Goal: Task Accomplishment & Management: Complete application form

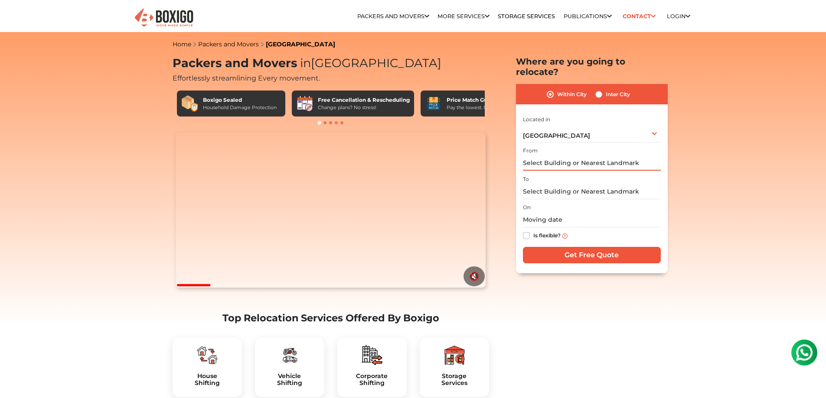
click at [569, 156] on input "text" at bounding box center [592, 163] width 138 height 15
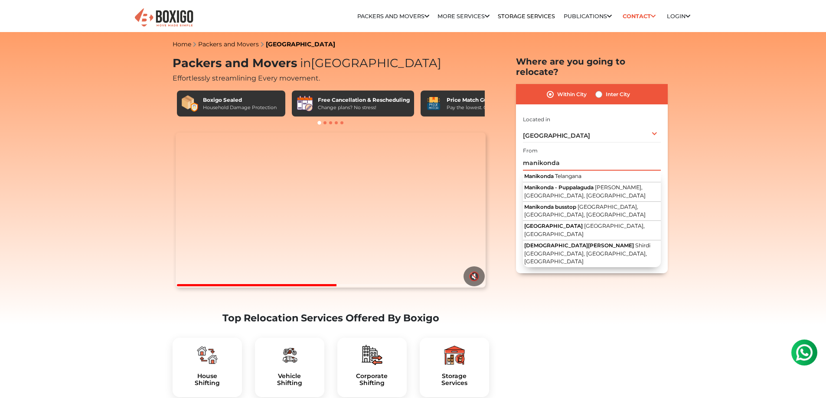
drag, startPoint x: 573, startPoint y: 152, endPoint x: 410, endPoint y: 163, distance: 162.9
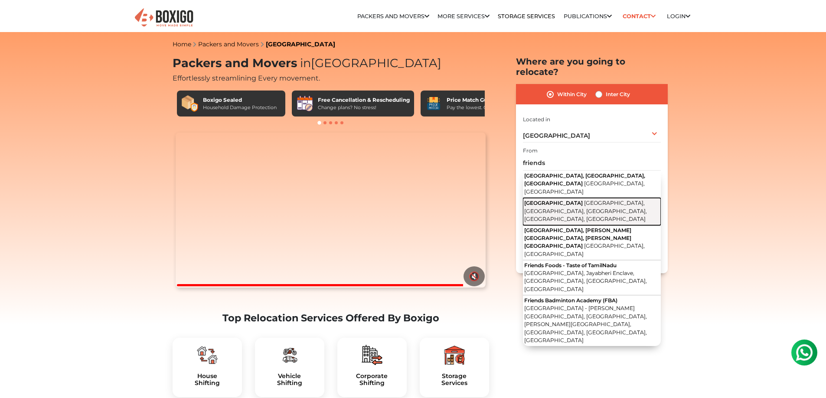
click at [582, 200] on span "[GEOGRAPHIC_DATA], [GEOGRAPHIC_DATA], [GEOGRAPHIC_DATA], [GEOGRAPHIC_DATA], [GE…" at bounding box center [585, 211] width 123 height 23
type input "[GEOGRAPHIC_DATA], [GEOGRAPHIC_DATA], [GEOGRAPHIC_DATA], [GEOGRAPHIC_DATA], [GE…"
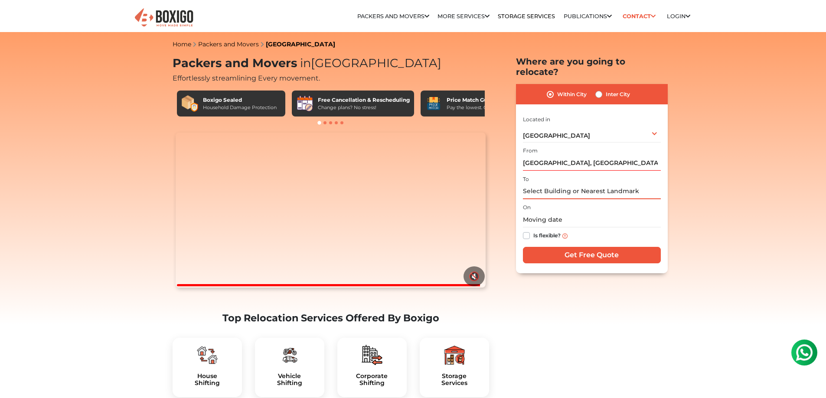
click at [568, 184] on input "text" at bounding box center [592, 191] width 138 height 15
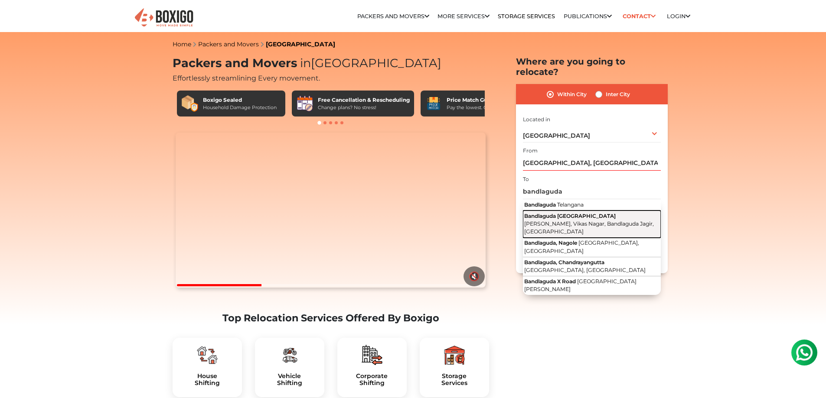
click at [582, 221] on span "[PERSON_NAME], Vikas Nagar, Bandlaguda Jagir, [GEOGRAPHIC_DATA]" at bounding box center [589, 228] width 130 height 15
type input "[GEOGRAPHIC_DATA], [GEOGRAPHIC_DATA], [GEOGRAPHIC_DATA], Bandlaguda Jagir, [GEO…"
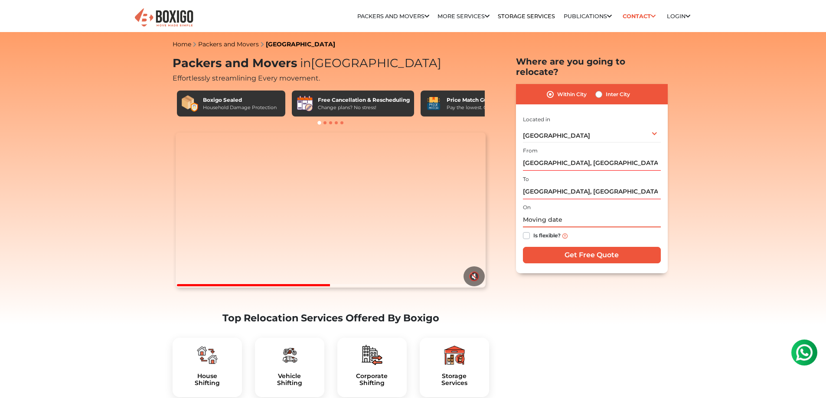
click at [576, 212] on input "text" at bounding box center [592, 219] width 138 height 15
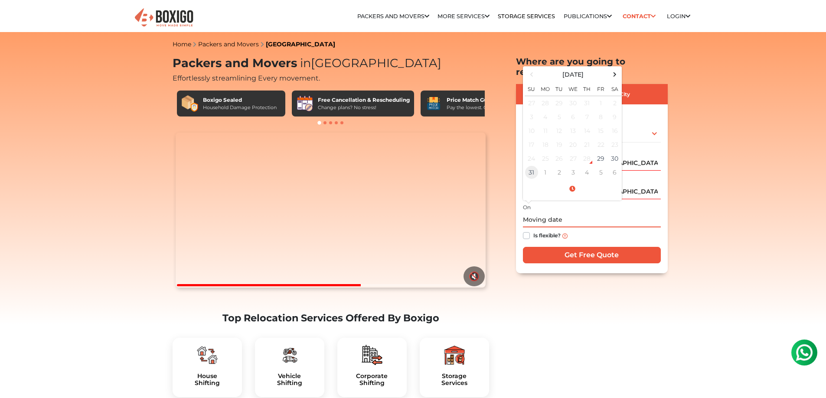
click at [536, 166] on td "31" at bounding box center [531, 173] width 14 height 14
type input "[DATE] 12:00 AM"
click at [617, 228] on div "Is flexible?" at bounding box center [592, 236] width 138 height 17
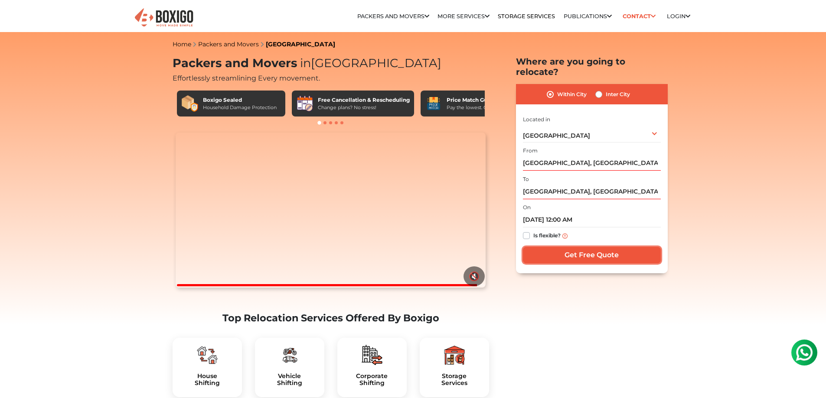
click at [587, 247] on input "Get Free Quote" at bounding box center [592, 255] width 138 height 16
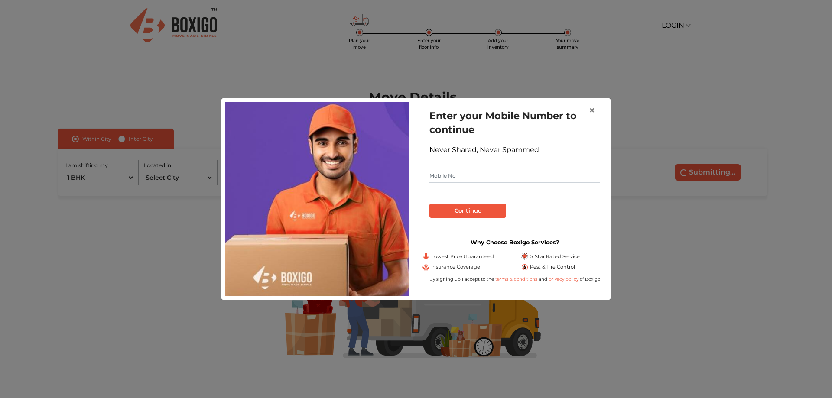
click at [493, 177] on input "text" at bounding box center [515, 176] width 171 height 14
type input "8777588096"
click at [487, 212] on button "Continue" at bounding box center [468, 211] width 77 height 15
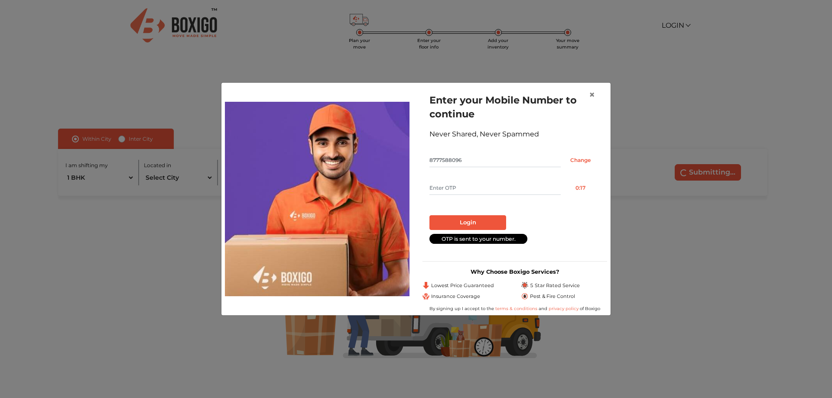
click at [482, 189] on input "text" at bounding box center [495, 188] width 131 height 14
type input "6203"
click at [472, 221] on button "Login" at bounding box center [468, 222] width 77 height 15
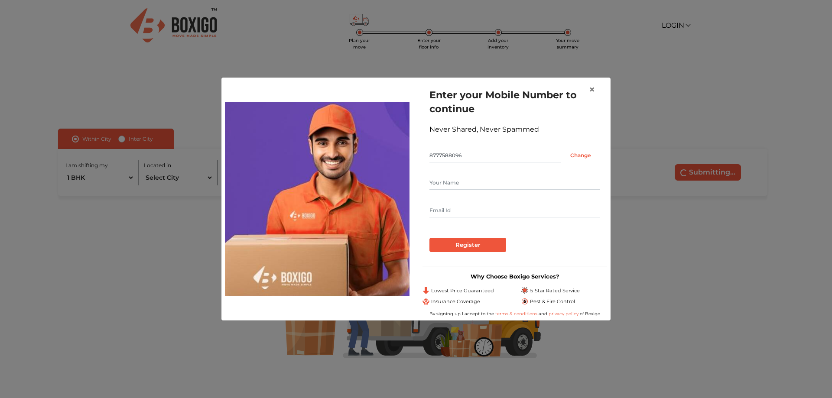
click at [473, 180] on input "text" at bounding box center [515, 183] width 171 height 14
type input "Sayan Das"
type input "Sayandas.080@gmail.com"
click at [553, 244] on div "Register" at bounding box center [515, 245] width 171 height 15
click at [483, 248] on input "Register" at bounding box center [468, 245] width 77 height 15
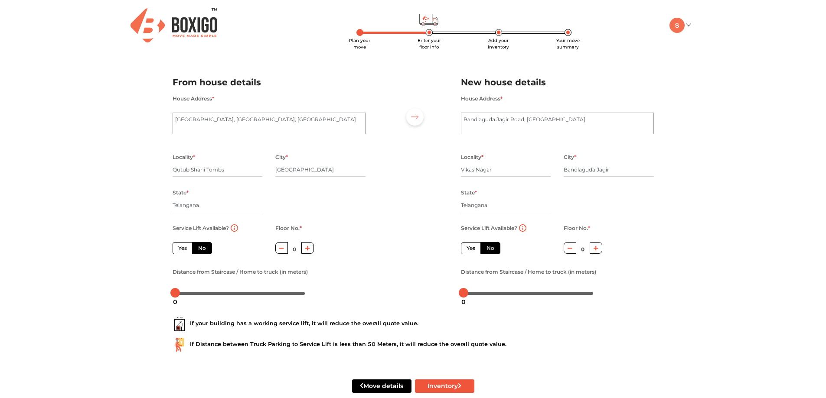
click at [310, 248] on button "button" at bounding box center [307, 248] width 13 height 12
type input "1"
click at [198, 245] on label "No" at bounding box center [202, 248] width 20 height 12
click at [198, 245] on input "No" at bounding box center [201, 247] width 6 height 6
radio input "true"
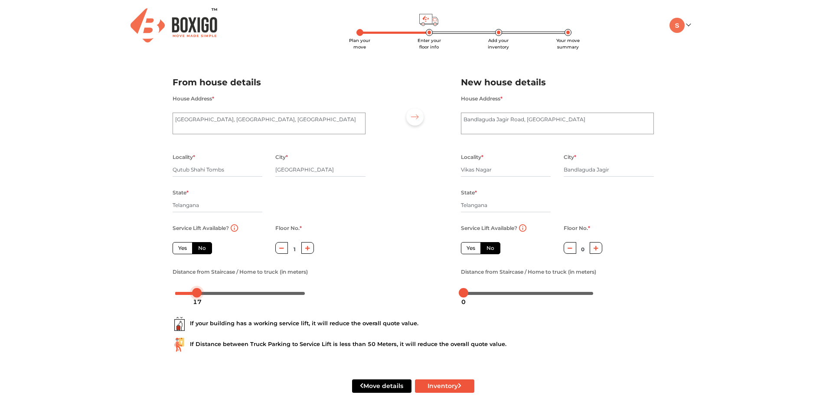
drag, startPoint x: 176, startPoint y: 294, endPoint x: 197, endPoint y: 297, distance: 21.9
click at [197, 297] on body "Plan your move Enter your floor info Add your inventory Your move summary My Mo…" at bounding box center [413, 199] width 826 height 398
drag, startPoint x: 196, startPoint y: 293, endPoint x: 312, endPoint y: 293, distance: 116.2
click at [312, 293] on div at bounding box center [269, 293] width 193 height 14
drag, startPoint x: 305, startPoint y: 294, endPoint x: 163, endPoint y: 307, distance: 142.3
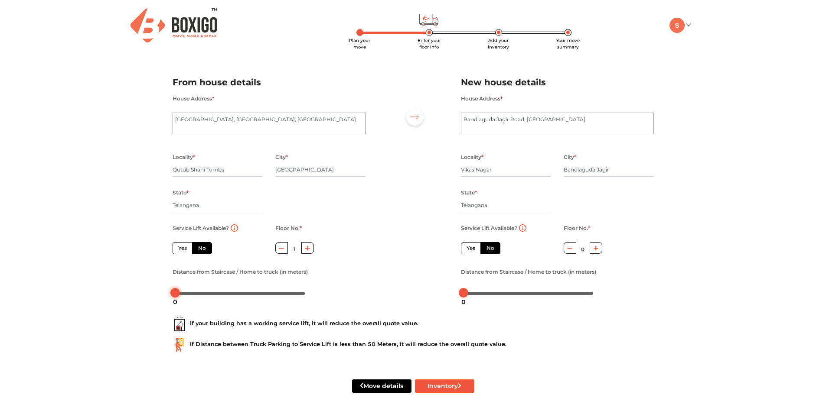
click at [163, 307] on div "Plan your move Enter your floor info Add your inventory Your move summary My Mo…" at bounding box center [413, 207] width 826 height 414
click at [129, 300] on div "Plan your move Enter your floor info Add your inventory Your move summary My Mo…" at bounding box center [413, 207] width 826 height 414
click at [595, 246] on icon "button" at bounding box center [595, 248] width 5 height 5
type input "2"
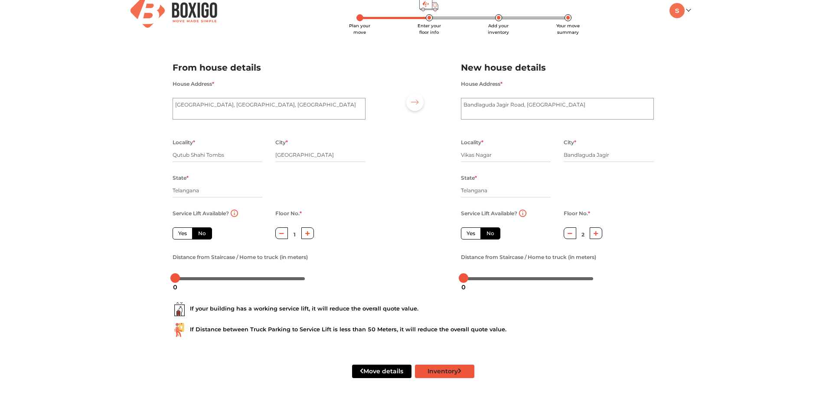
scroll to position [16, 0]
click at [450, 371] on button "Inventory" at bounding box center [444, 370] width 59 height 13
radio input "true"
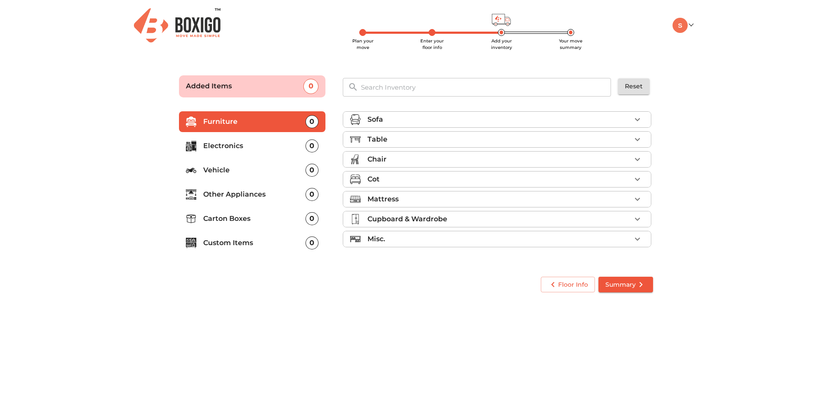
click at [642, 137] on icon "button" at bounding box center [637, 139] width 10 height 10
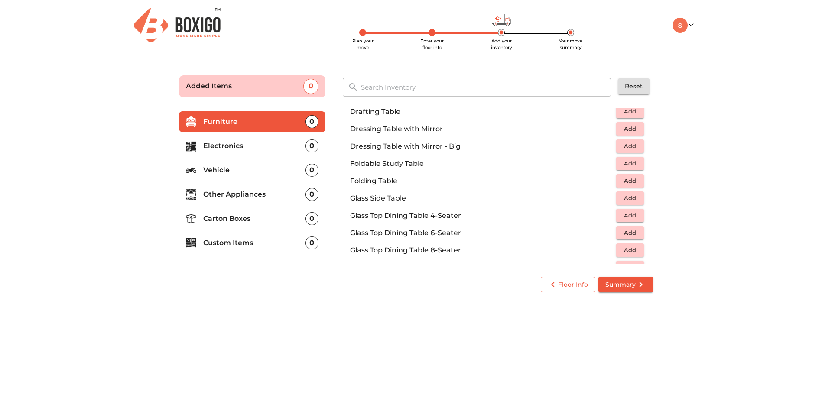
scroll to position [215, 0]
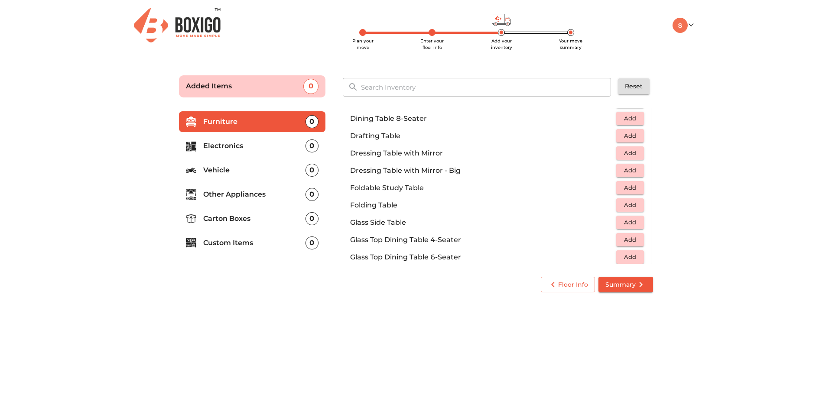
click at [621, 205] on span "Add" at bounding box center [630, 205] width 19 height 10
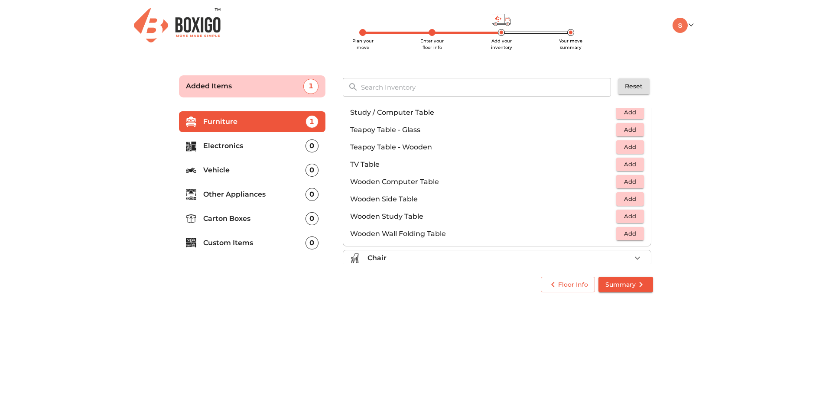
scroll to position [605, 0]
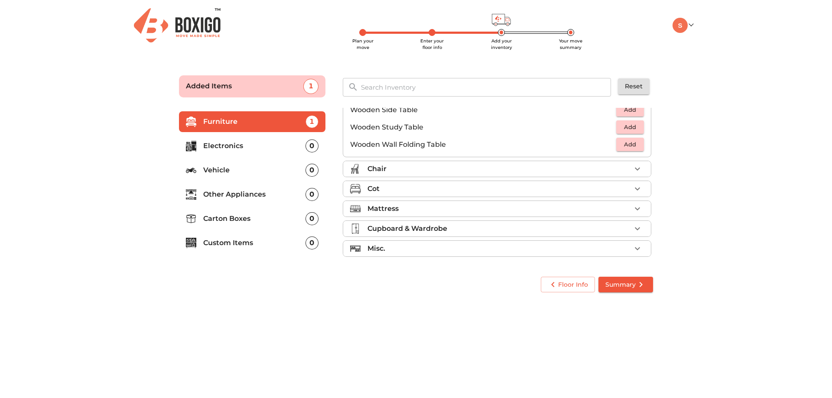
click at [508, 167] on div "Chair" at bounding box center [500, 169] width 264 height 10
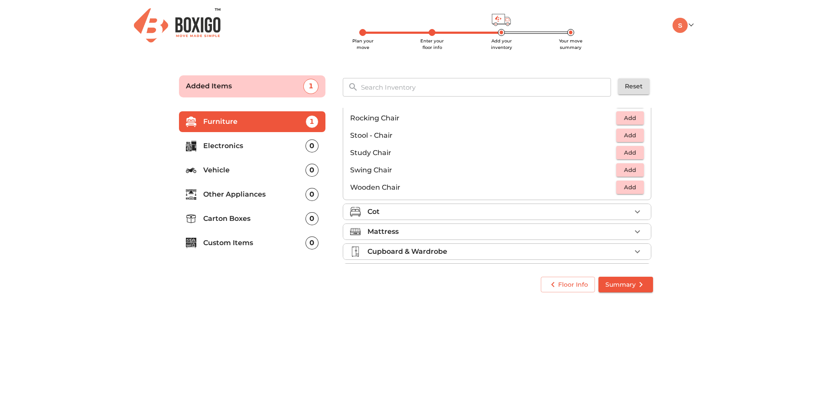
scroll to position [362, 0]
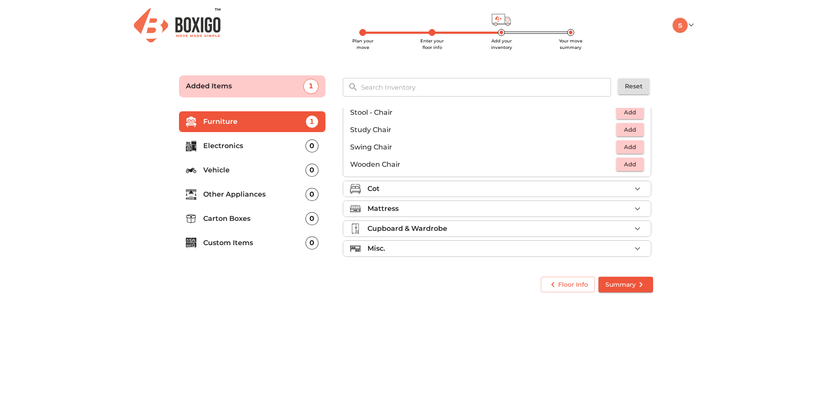
click at [534, 189] on div "Cot" at bounding box center [500, 189] width 264 height 10
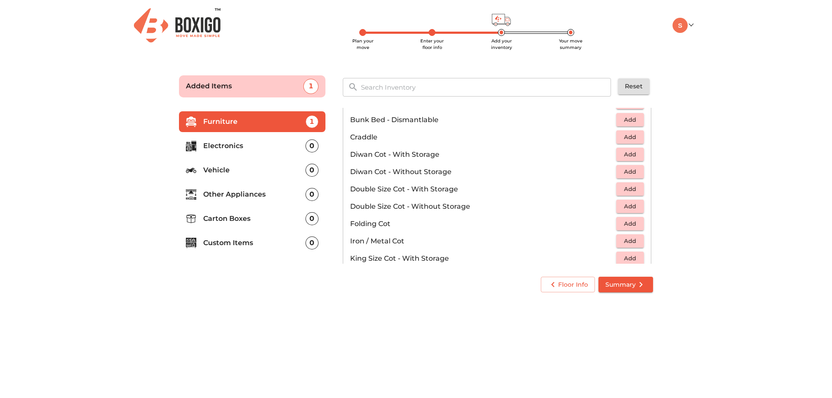
scroll to position [120, 0]
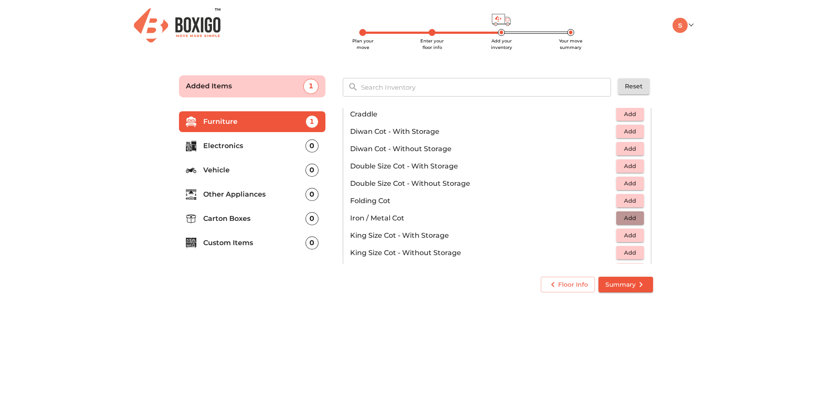
click at [621, 215] on span "Add" at bounding box center [630, 218] width 19 height 10
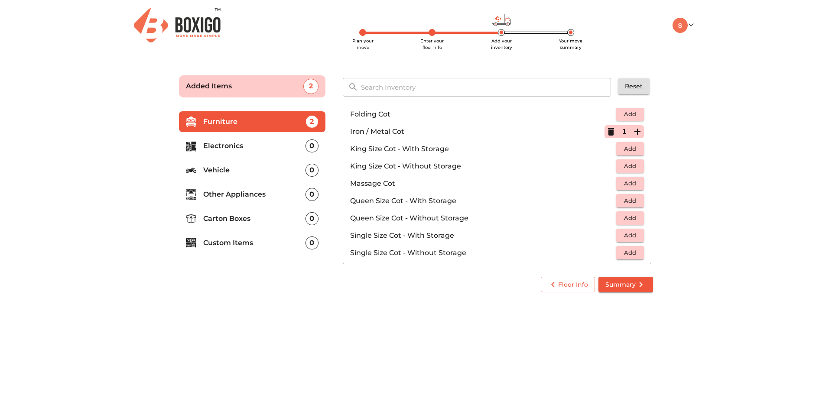
scroll to position [250, 0]
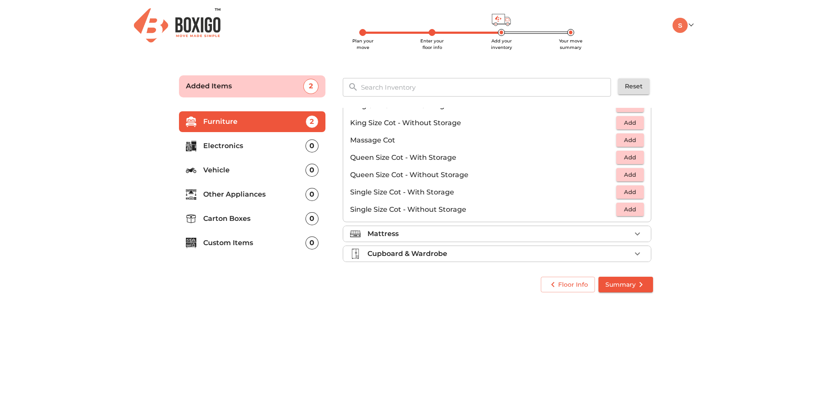
click at [583, 234] on div "Mattress" at bounding box center [500, 234] width 264 height 10
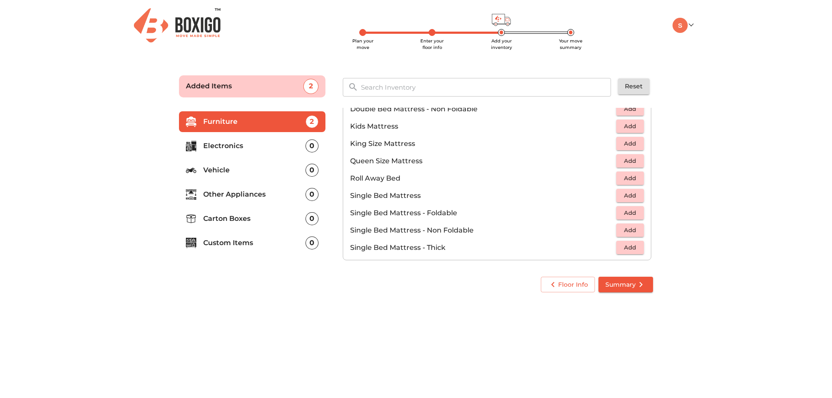
scroll to position [85, 0]
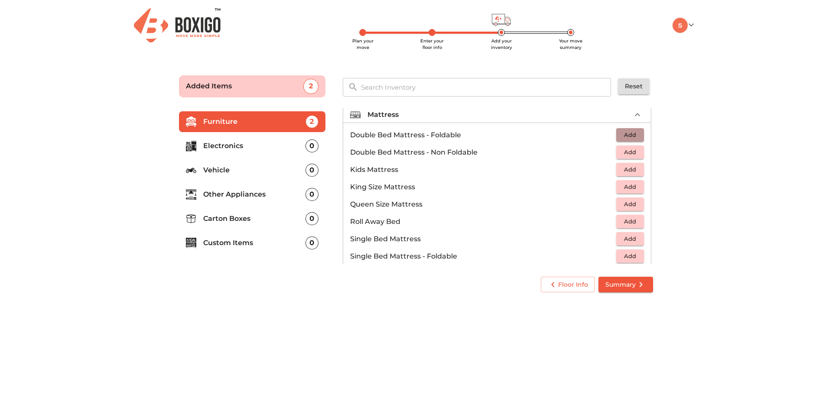
click at [616, 134] on button "Add" at bounding box center [630, 134] width 28 height 13
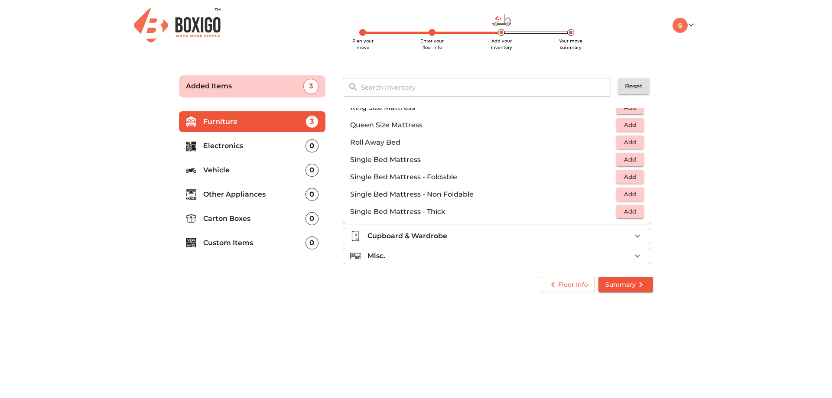
scroll to position [171, 0]
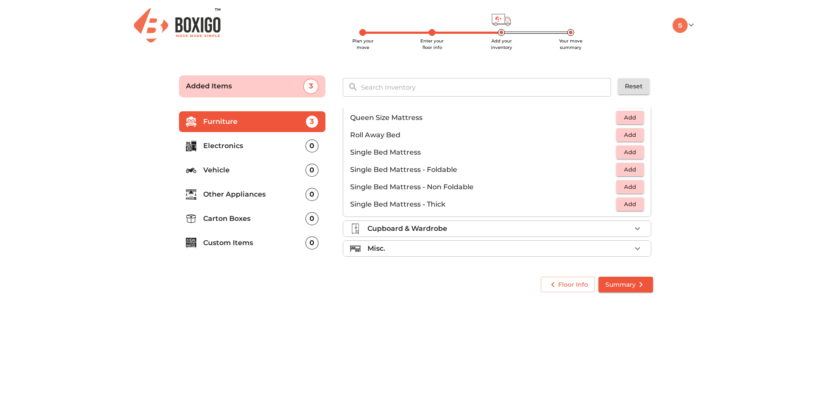
click at [513, 234] on li "Cupboard & Wardrobe" at bounding box center [497, 229] width 308 height 16
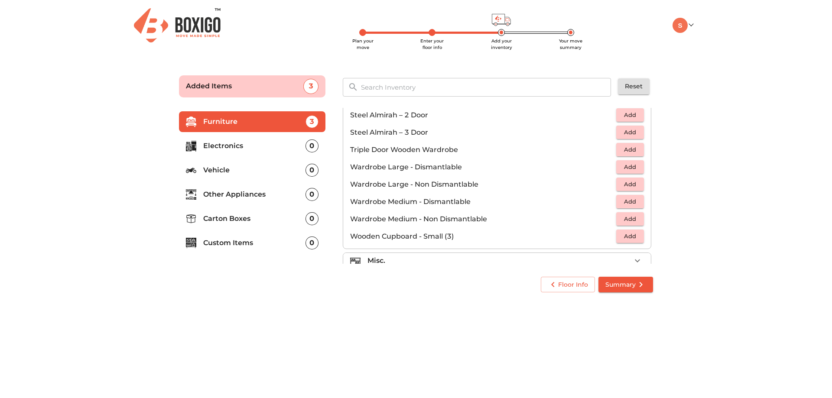
scroll to position [293, 0]
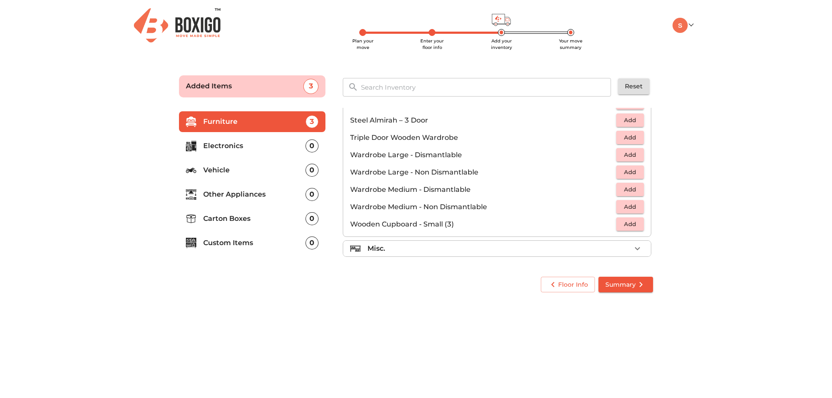
click at [503, 250] on div "Misc." at bounding box center [500, 249] width 264 height 10
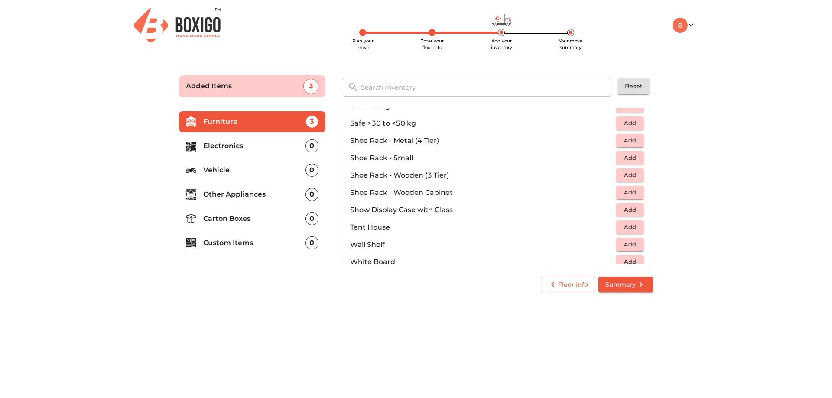
scroll to position [466, 0]
click at [252, 149] on p "Electronics" at bounding box center [254, 146] width 102 height 10
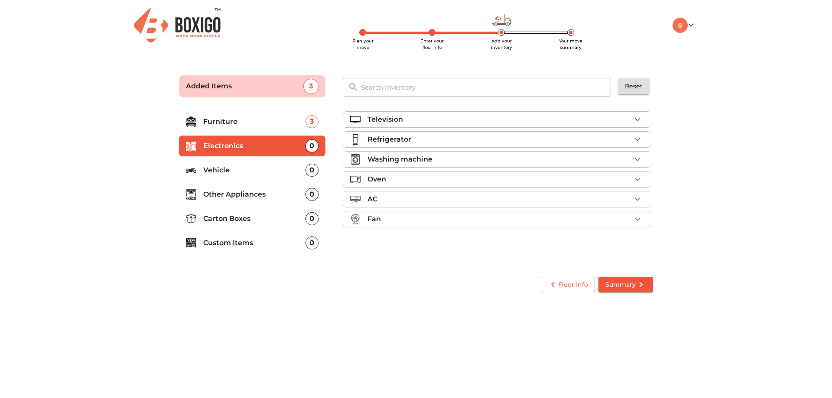
scroll to position [0, 0]
click at [389, 119] on p "Television" at bounding box center [386, 119] width 36 height 10
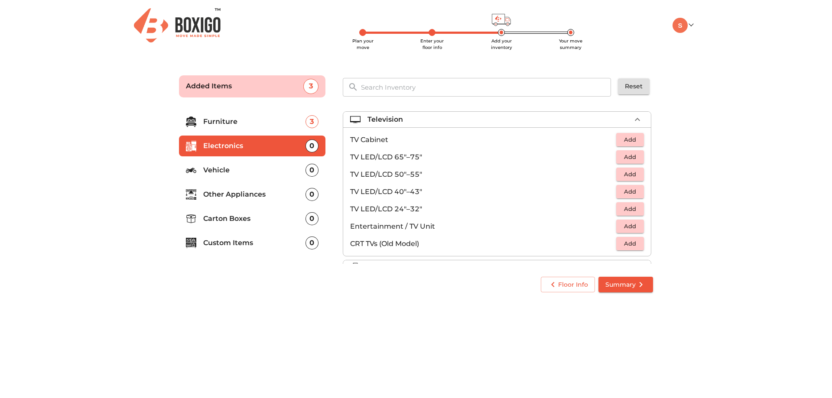
click at [630, 210] on span "Add" at bounding box center [630, 209] width 19 height 10
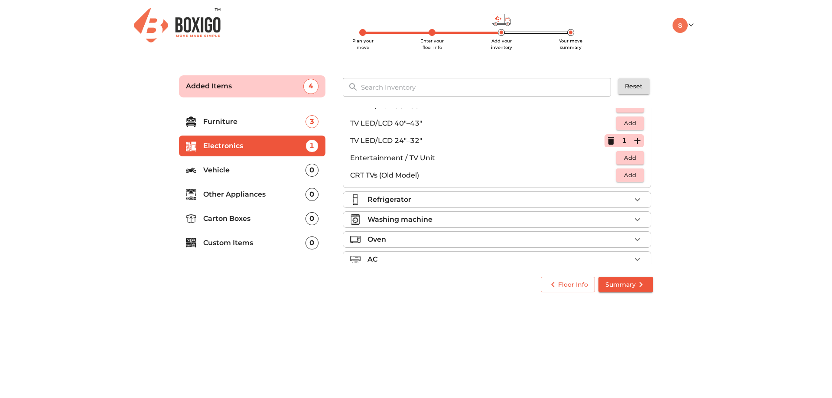
scroll to position [87, 0]
click at [556, 182] on div "Refrigerator" at bounding box center [500, 181] width 264 height 10
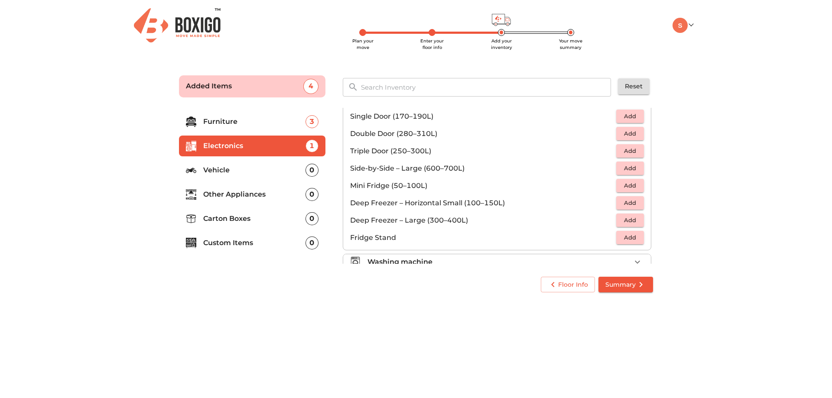
scroll to position [0, 0]
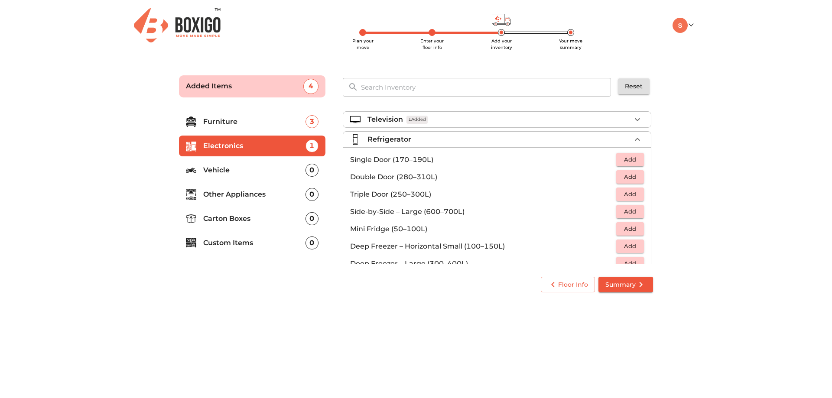
click at [629, 161] on span "Add" at bounding box center [630, 160] width 19 height 10
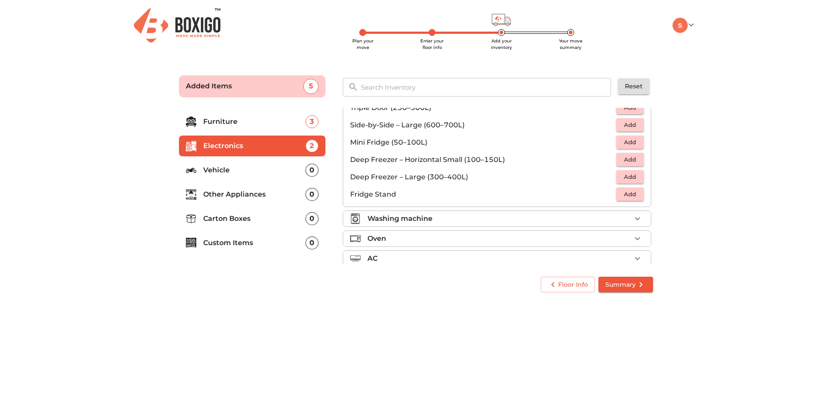
click at [604, 216] on div "Washing machine" at bounding box center [500, 219] width 264 height 10
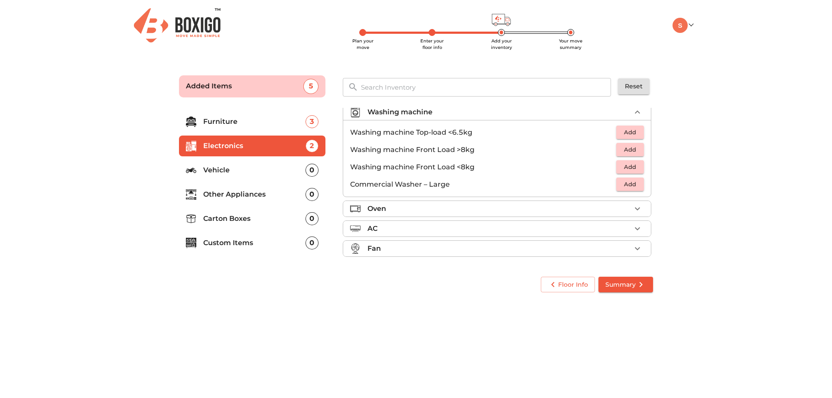
scroll to position [47, 0]
click at [624, 130] on span "Add" at bounding box center [630, 132] width 19 height 10
click at [534, 209] on div "Oven" at bounding box center [500, 209] width 264 height 10
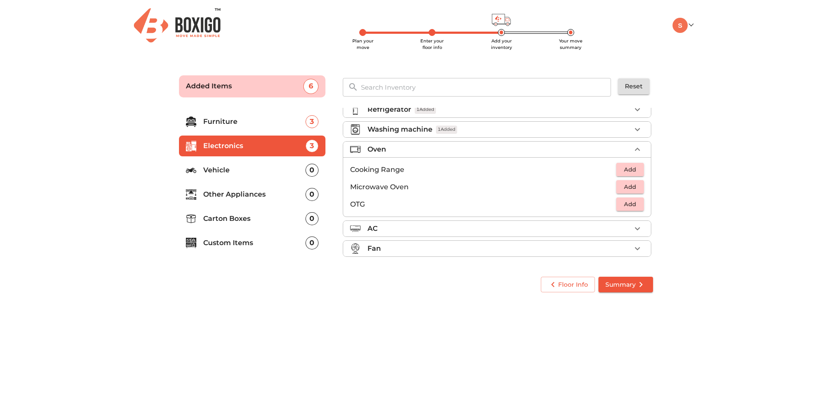
scroll to position [30, 0]
click at [251, 195] on p "Other Appliances" at bounding box center [254, 194] width 102 height 10
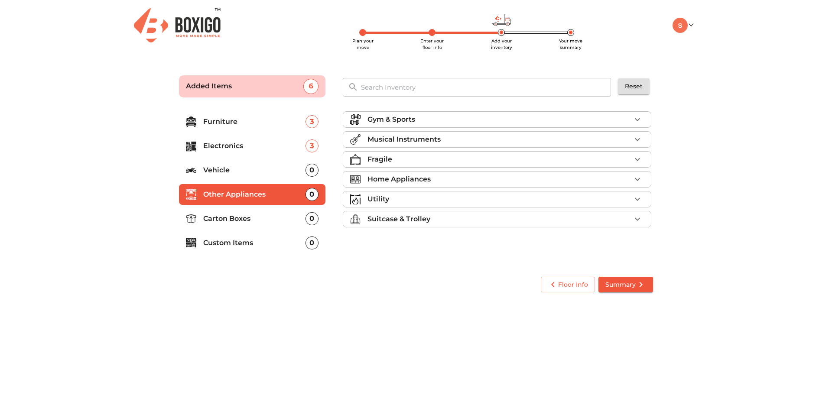
scroll to position [0, 0]
click at [407, 162] on div "Fragile" at bounding box center [500, 159] width 264 height 10
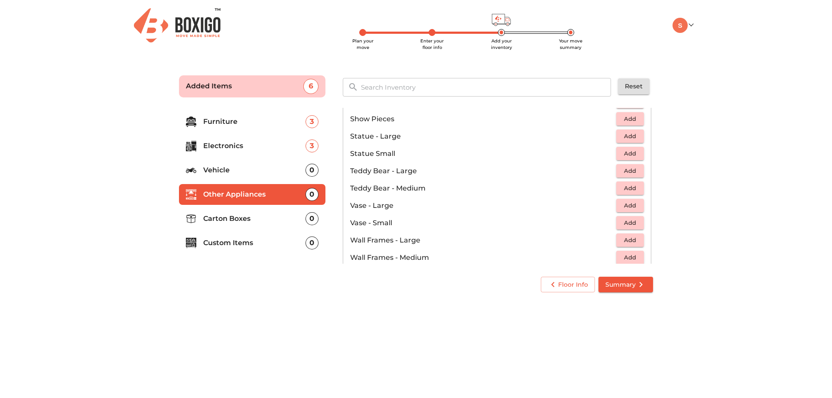
scroll to position [520, 0]
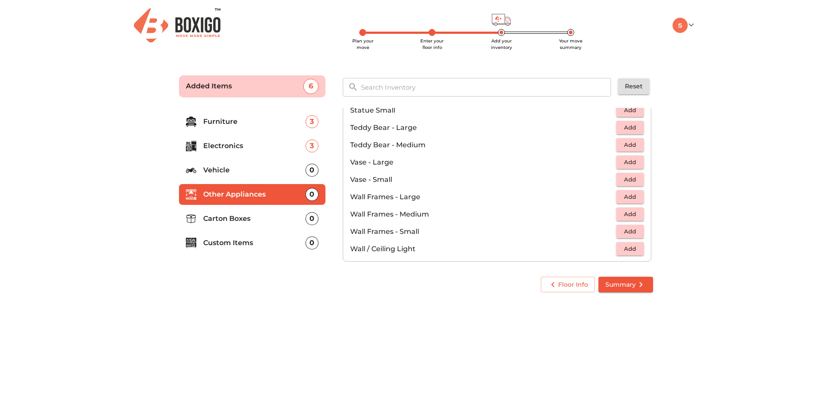
click at [220, 221] on p "Carton Boxes" at bounding box center [254, 219] width 102 height 10
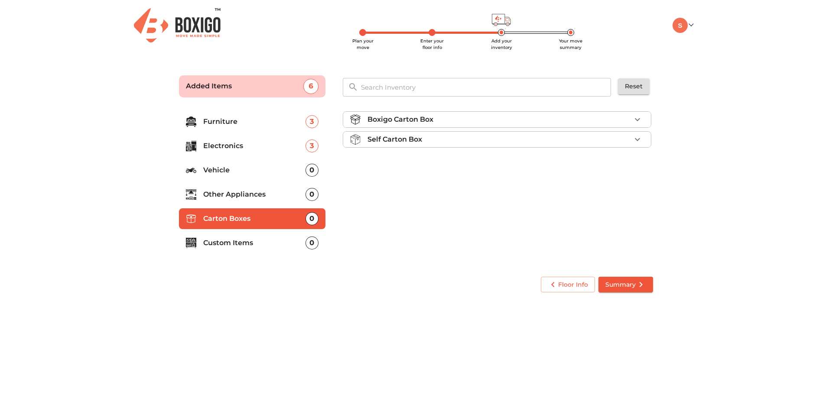
scroll to position [0, 0]
click at [429, 122] on p "Boxigo Carton Box" at bounding box center [401, 119] width 66 height 10
click at [547, 164] on div "Self Carton Box" at bounding box center [500, 164] width 264 height 10
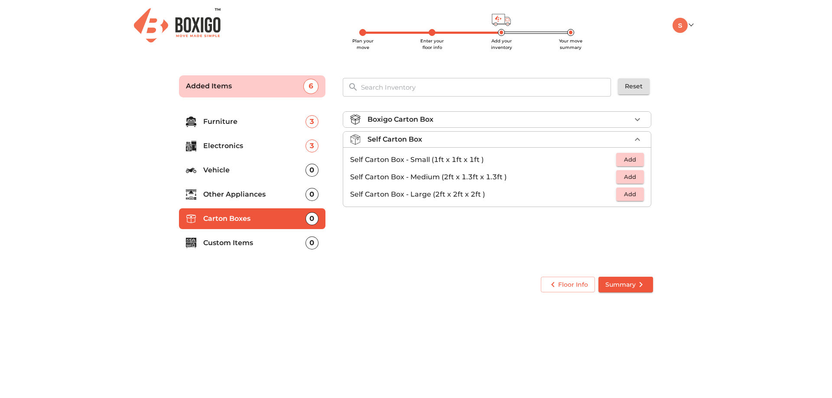
click at [630, 175] on span "Add" at bounding box center [630, 177] width 19 height 10
click at [636, 191] on span "Add" at bounding box center [630, 194] width 19 height 10
click at [637, 192] on icon "button" at bounding box center [637, 194] width 10 height 10
click at [634, 175] on icon "button" at bounding box center [637, 177] width 10 height 10
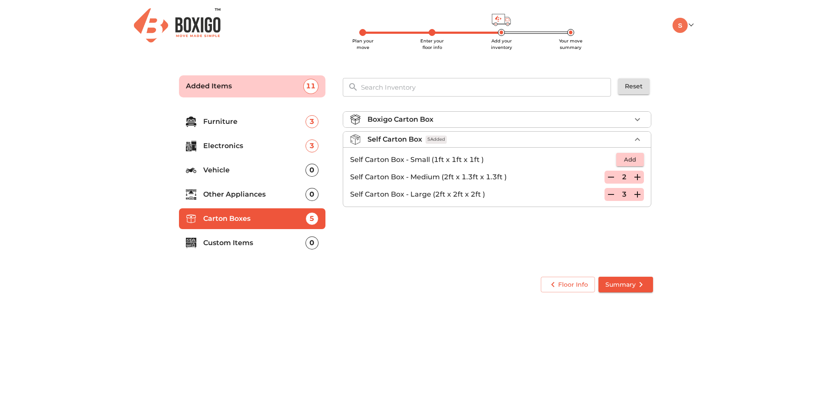
click at [417, 251] on div "Boxigo Carton Box Self Carton Box 5 Added Self Carton Box - Small (1ft x 1ft x …" at bounding box center [497, 186] width 317 height 164
click at [483, 120] on div "Boxigo Carton Box" at bounding box center [500, 119] width 264 height 10
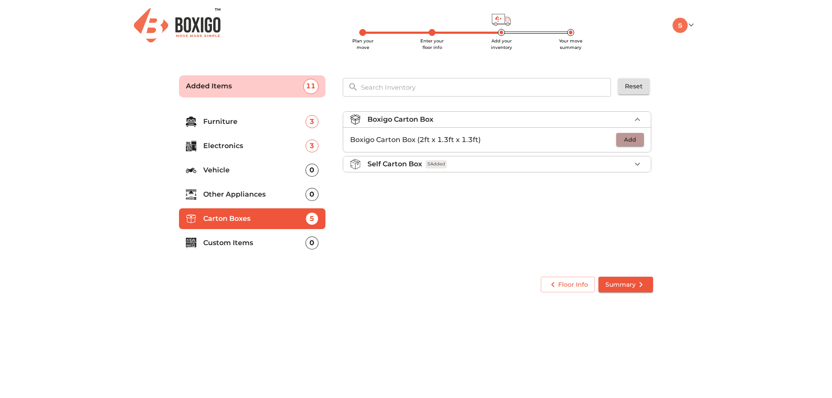
click at [629, 142] on span "Add" at bounding box center [630, 140] width 19 height 10
click at [243, 241] on p "Custom Items" at bounding box center [254, 243] width 102 height 10
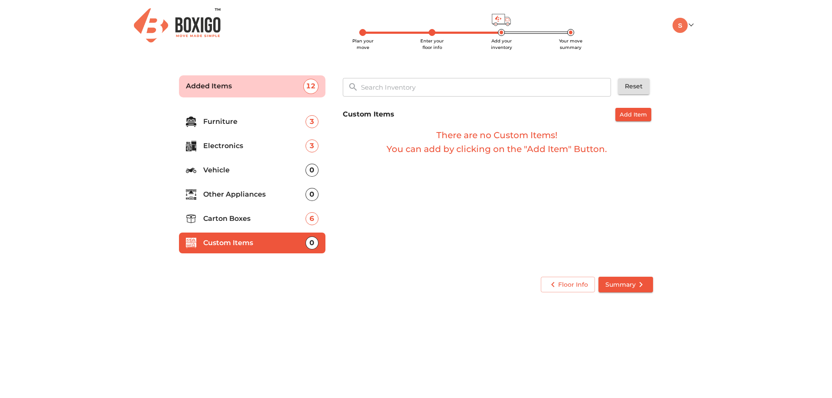
click at [428, 86] on input "text" at bounding box center [486, 87] width 261 height 19
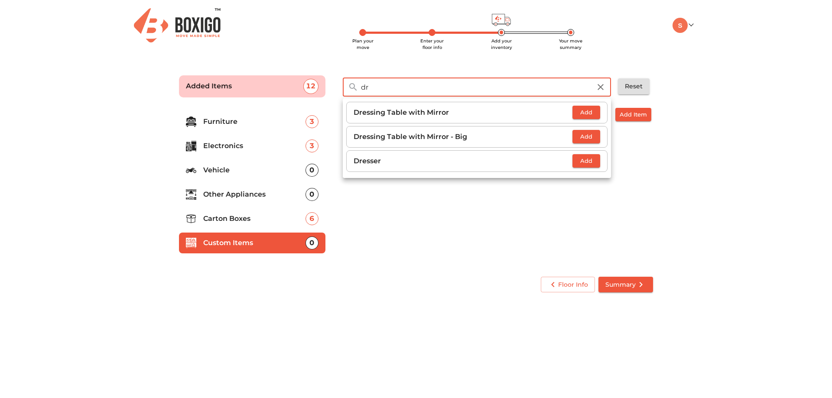
type input "d"
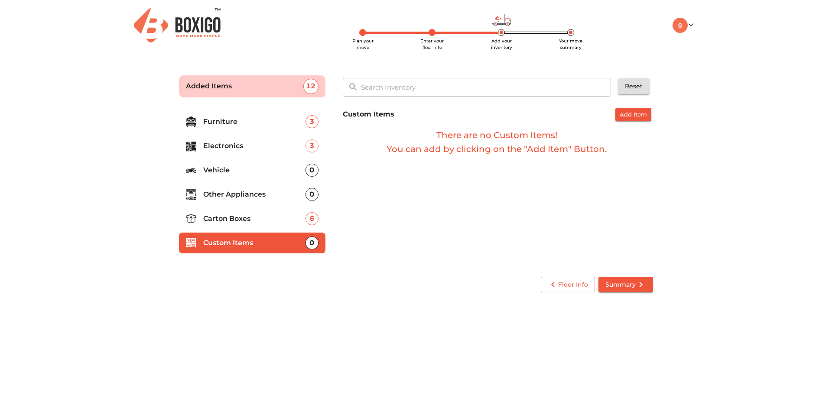
click at [249, 189] on li "Other Appliances 0" at bounding box center [252, 194] width 147 height 21
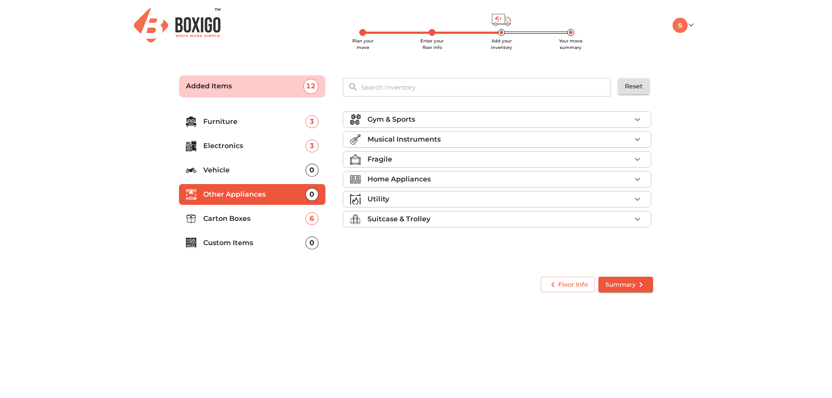
click at [426, 179] on p "Home Appliances" at bounding box center [399, 179] width 63 height 10
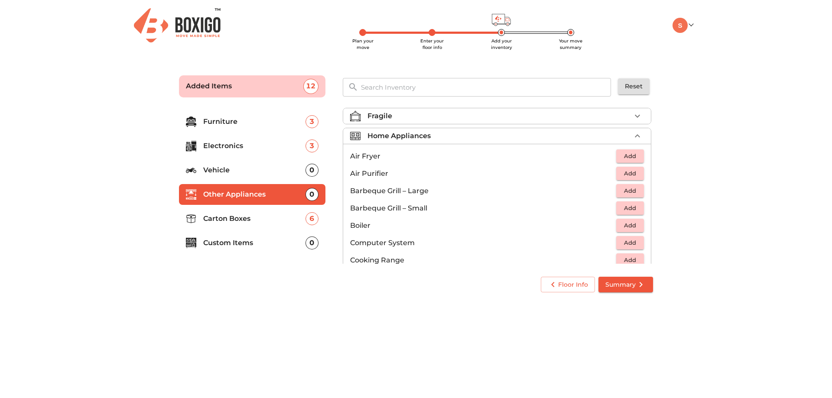
scroll to position [87, 0]
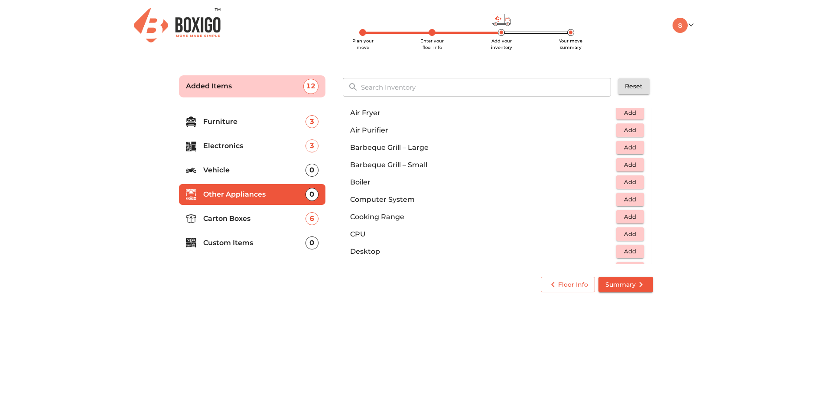
click at [621, 200] on span "Add" at bounding box center [630, 200] width 19 height 10
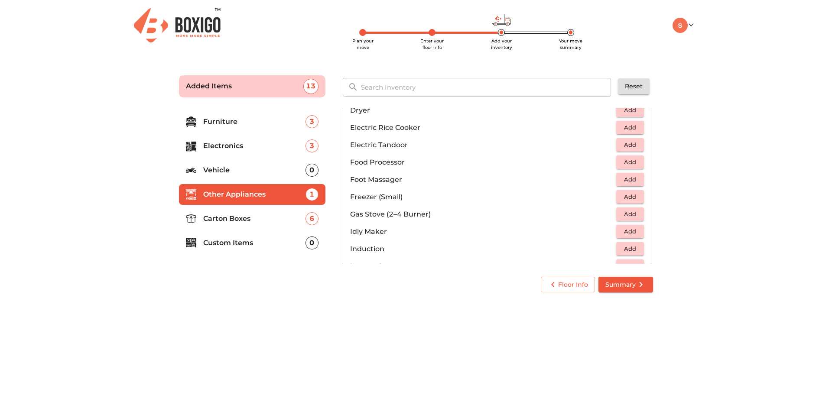
scroll to position [303, 0]
click at [633, 191] on span "Add" at bounding box center [630, 191] width 19 height 10
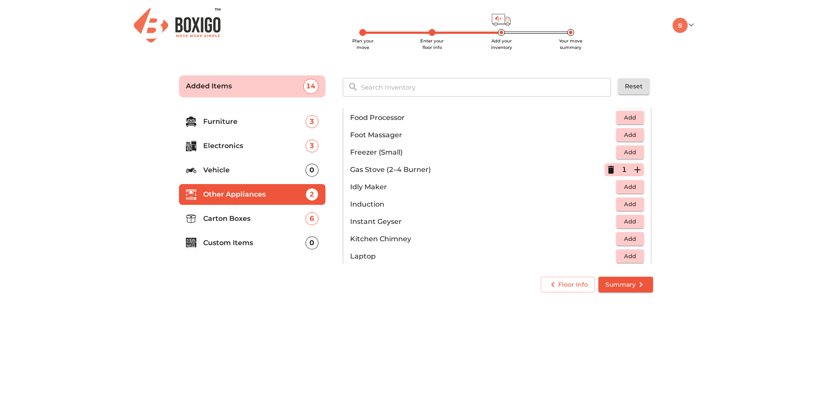
scroll to position [347, 0]
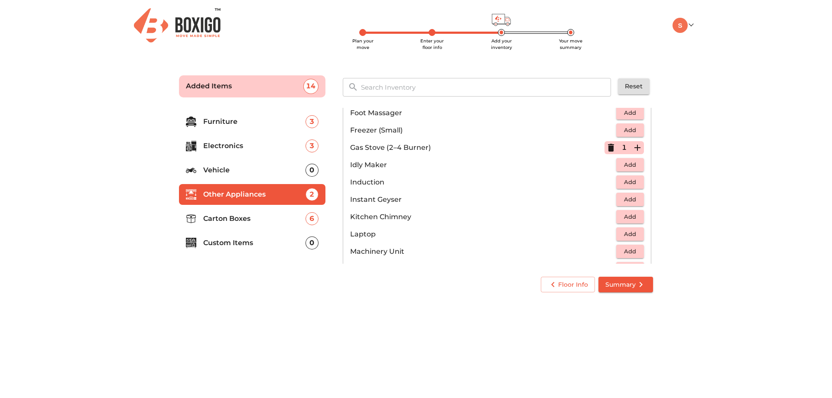
click at [621, 182] on span "Add" at bounding box center [630, 182] width 19 height 10
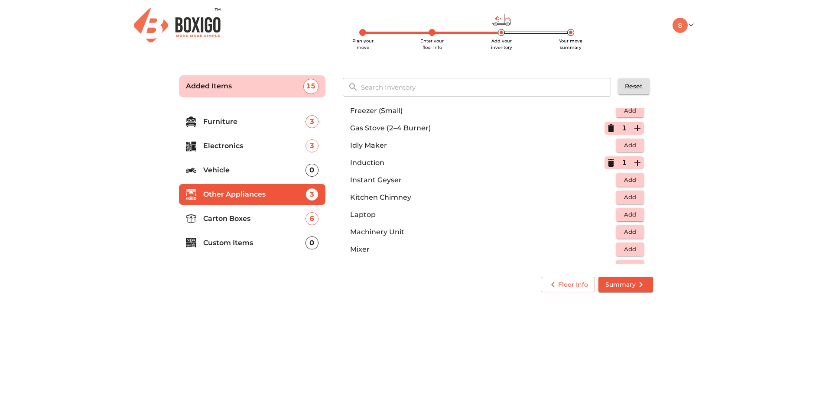
scroll to position [390, 0]
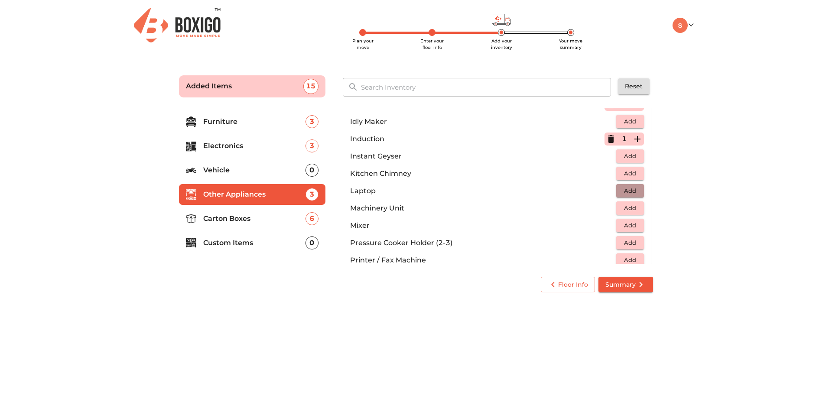
click at [621, 191] on span "Add" at bounding box center [630, 191] width 19 height 10
click at [632, 189] on icon "button" at bounding box center [637, 191] width 10 height 10
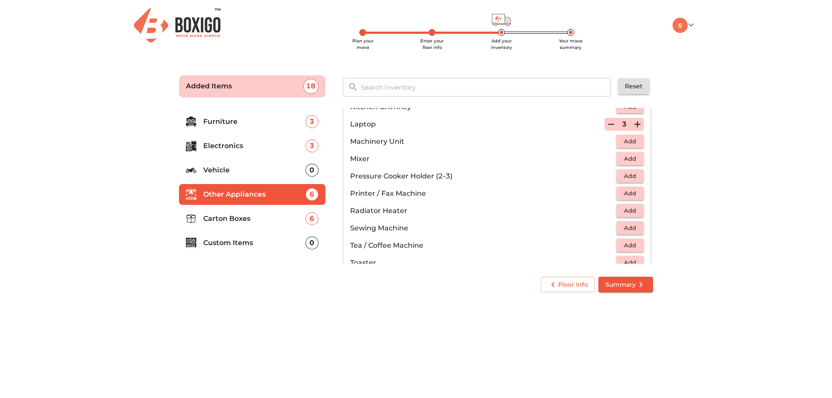
scroll to position [433, 0]
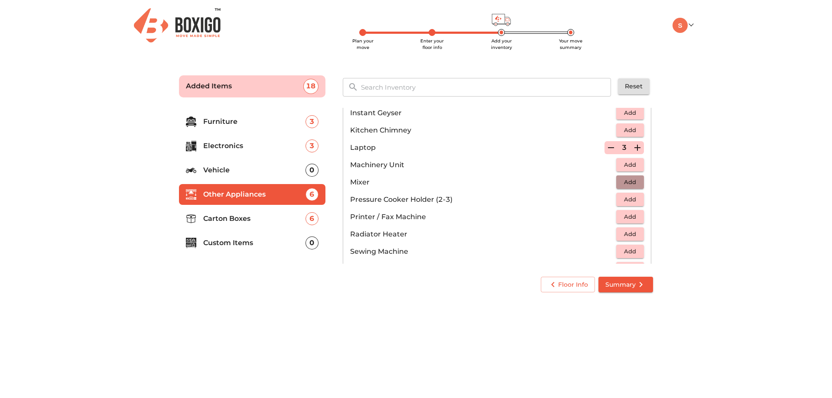
click at [627, 181] on span "Add" at bounding box center [630, 182] width 19 height 10
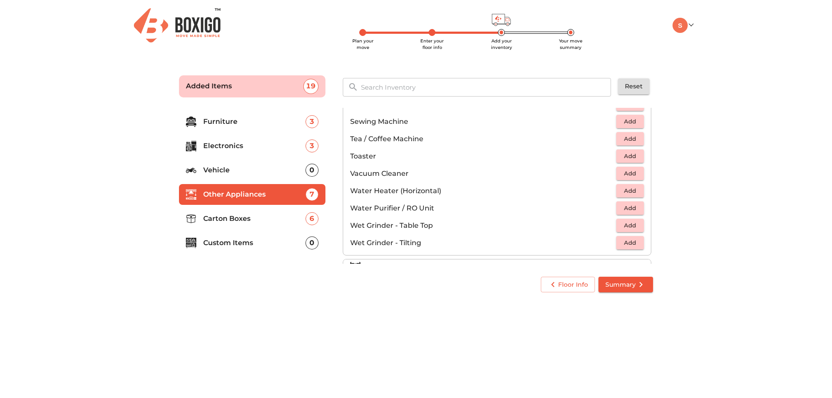
scroll to position [602, 0]
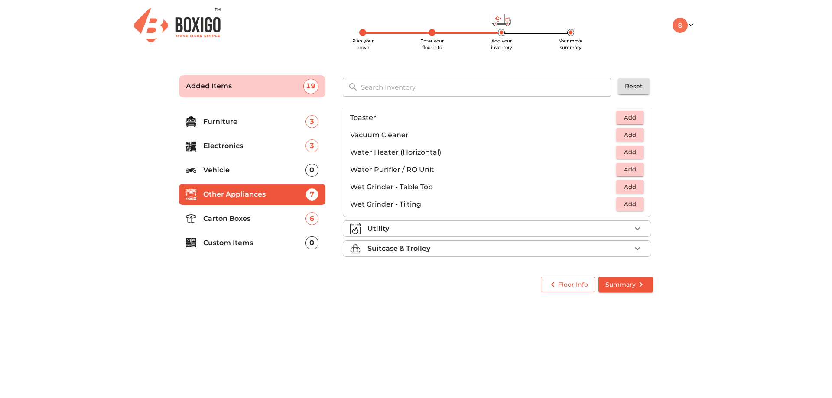
click at [495, 230] on div "Utility" at bounding box center [500, 229] width 264 height 10
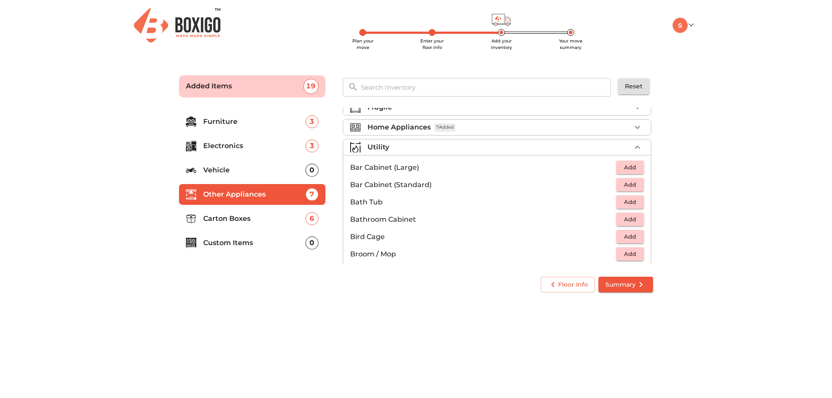
scroll to position [87, 0]
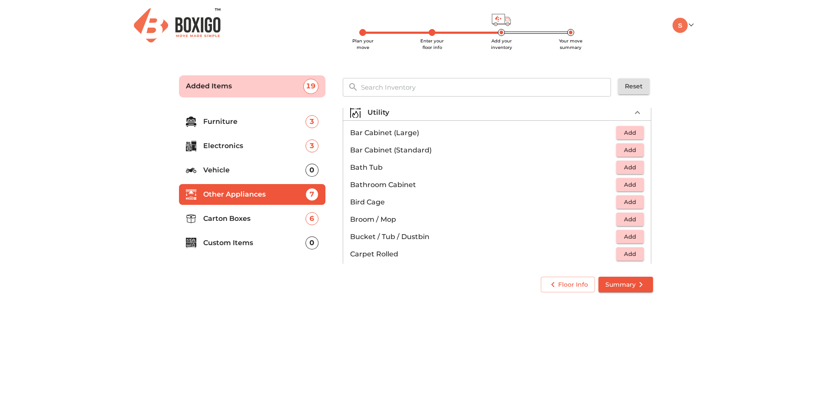
click at [629, 217] on span "Add" at bounding box center [630, 220] width 19 height 10
click at [633, 216] on icon "button" at bounding box center [637, 220] width 10 height 10
click at [628, 238] on span "Add" at bounding box center [630, 237] width 19 height 10
click at [635, 235] on icon "button" at bounding box center [638, 237] width 6 height 6
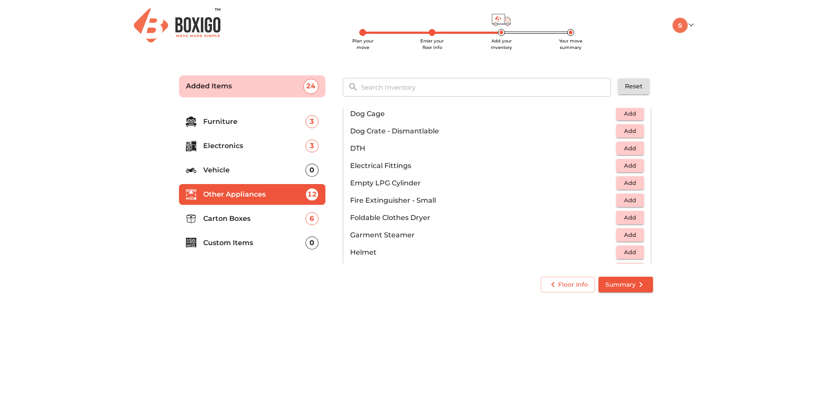
scroll to position [303, 0]
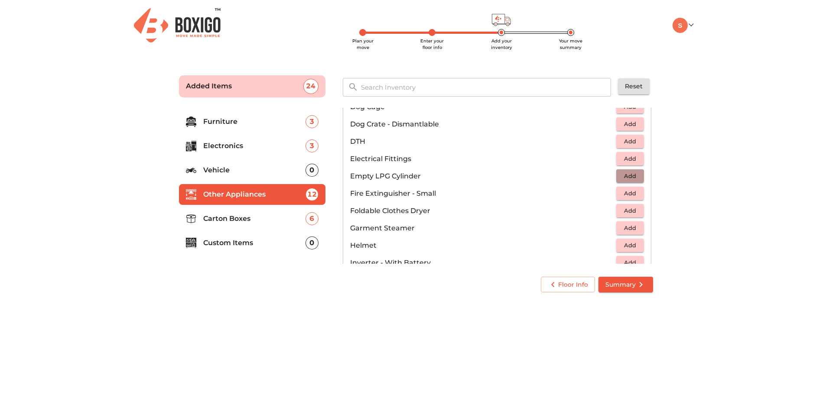
click at [629, 178] on span "Add" at bounding box center [630, 176] width 19 height 10
click at [616, 211] on button "Add" at bounding box center [630, 210] width 28 height 13
click at [633, 207] on icon "button" at bounding box center [637, 211] width 10 height 10
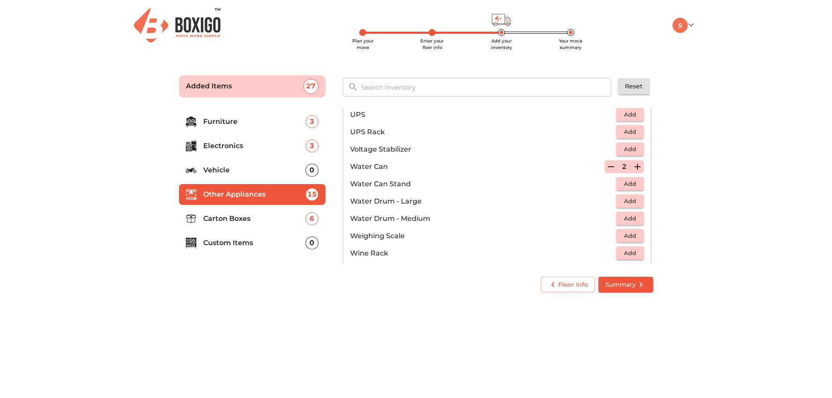
scroll to position [650, 0]
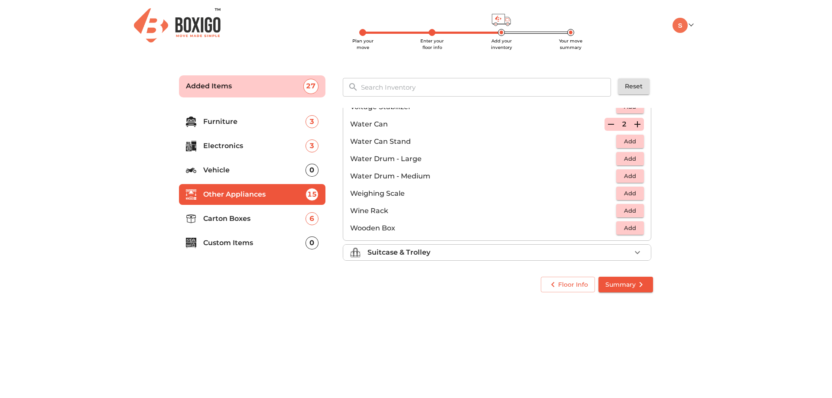
click at [435, 255] on div "Suitcase & Trolley" at bounding box center [500, 253] width 264 height 10
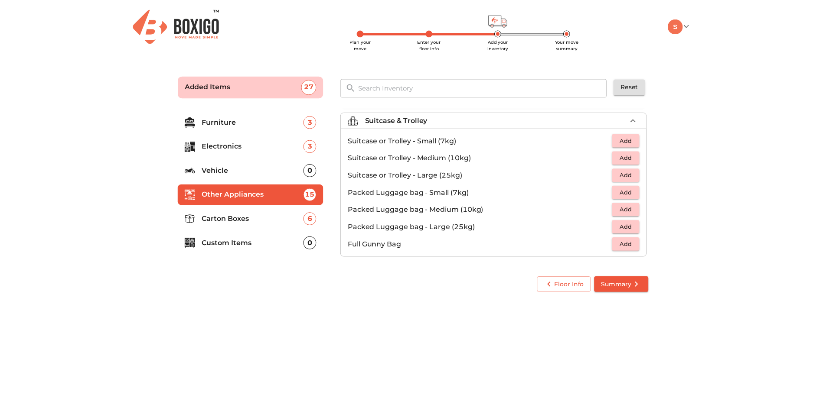
scroll to position [99, 0]
click at [633, 190] on span "Add" at bounding box center [630, 192] width 19 height 10
click at [635, 190] on icon "button" at bounding box center [638, 192] width 6 height 6
click at [376, 332] on body "Plan your move Enter your floor info Add your inventory Your move summary My Mo…" at bounding box center [416, 199] width 832 height 398
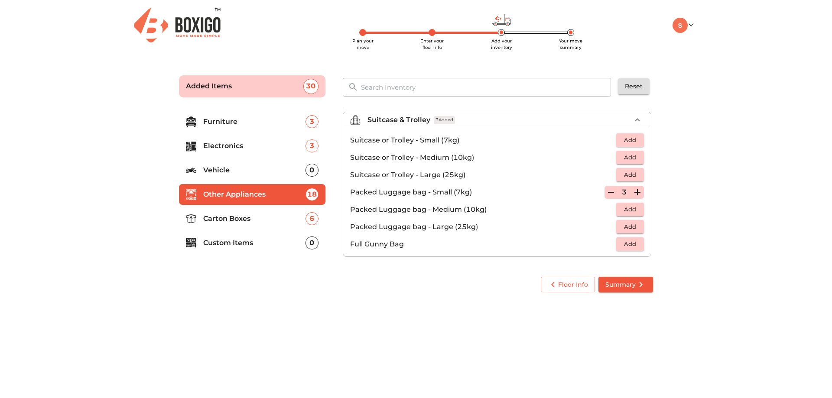
click at [629, 286] on span "Summary" at bounding box center [626, 285] width 41 height 11
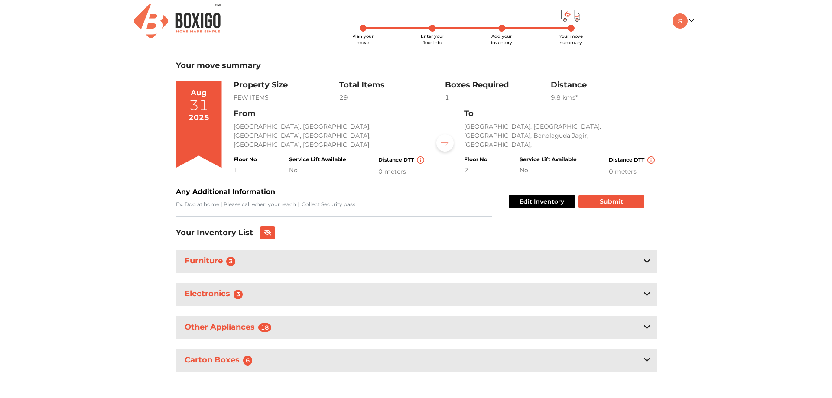
scroll to position [7, 0]
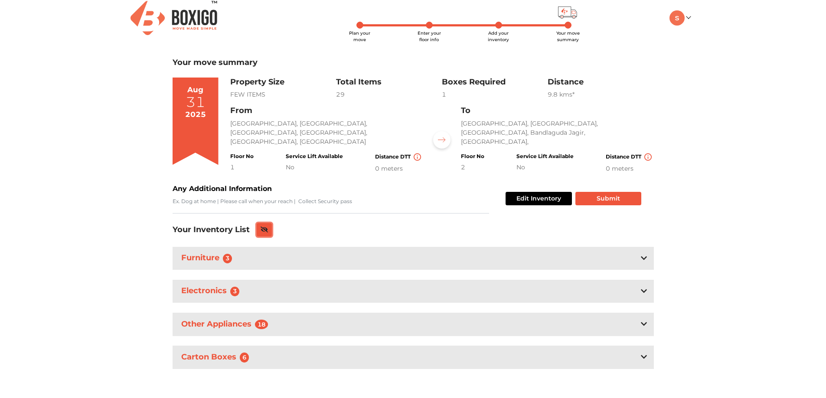
click at [264, 233] on button at bounding box center [265, 229] width 16 height 13
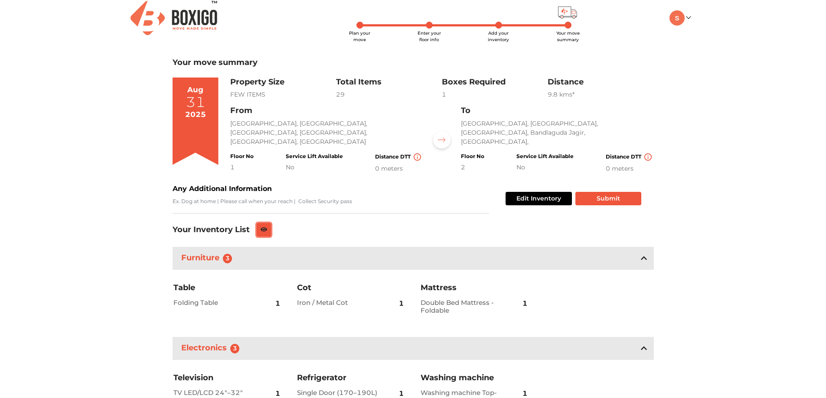
click at [264, 224] on button at bounding box center [264, 229] width 15 height 13
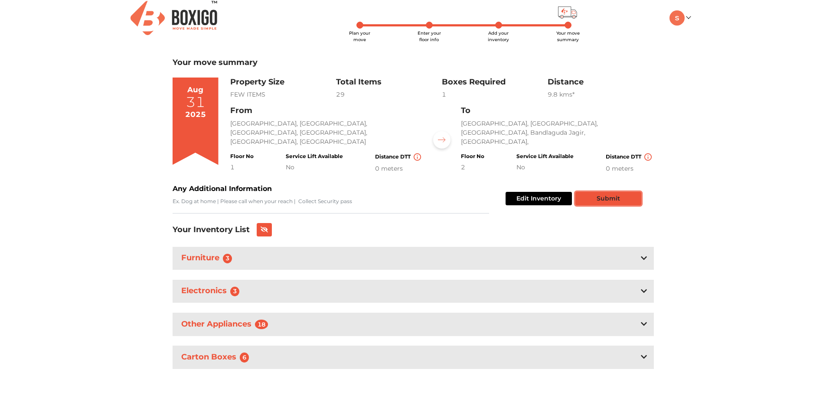
click at [617, 196] on button "Submit" at bounding box center [608, 198] width 66 height 13
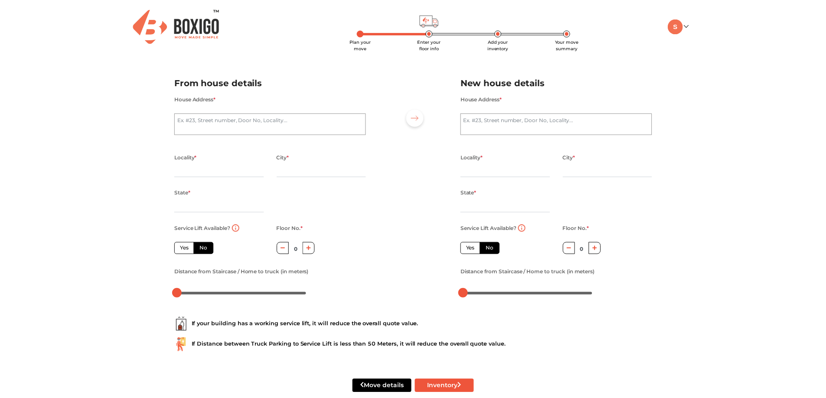
scroll to position [16, 0]
